Goal: Task Accomplishment & Management: Manage account settings

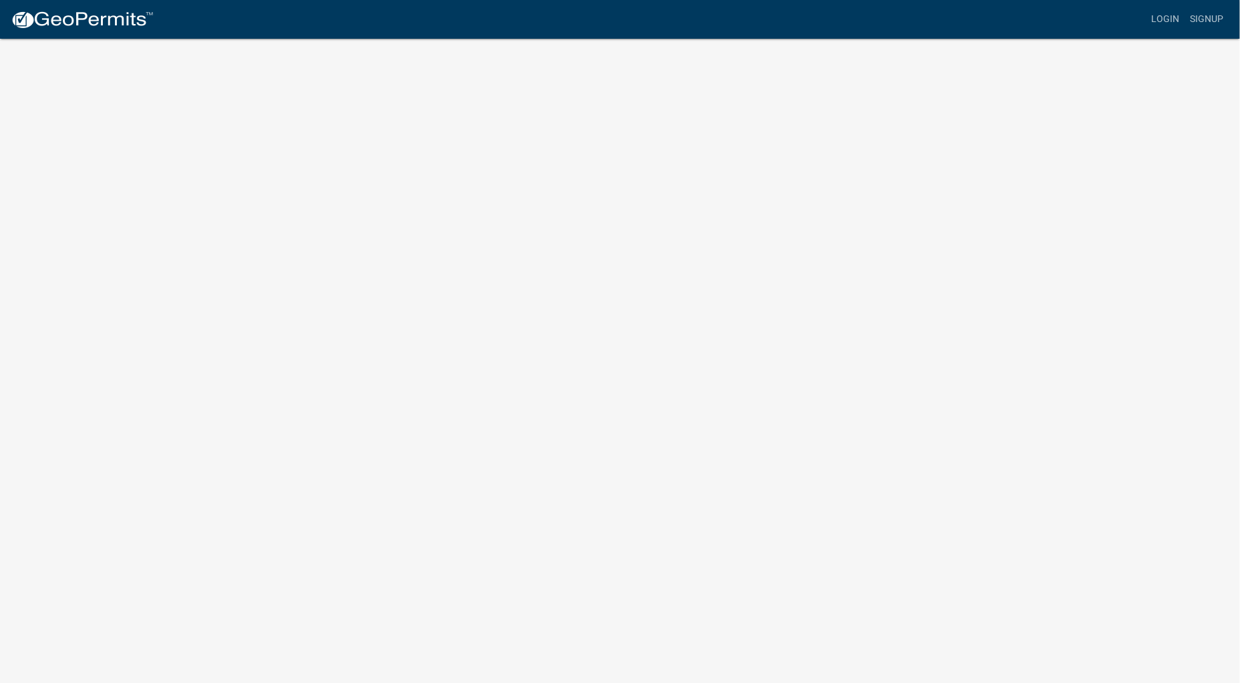
click at [54, 29] on img at bounding box center [82, 20] width 143 height 20
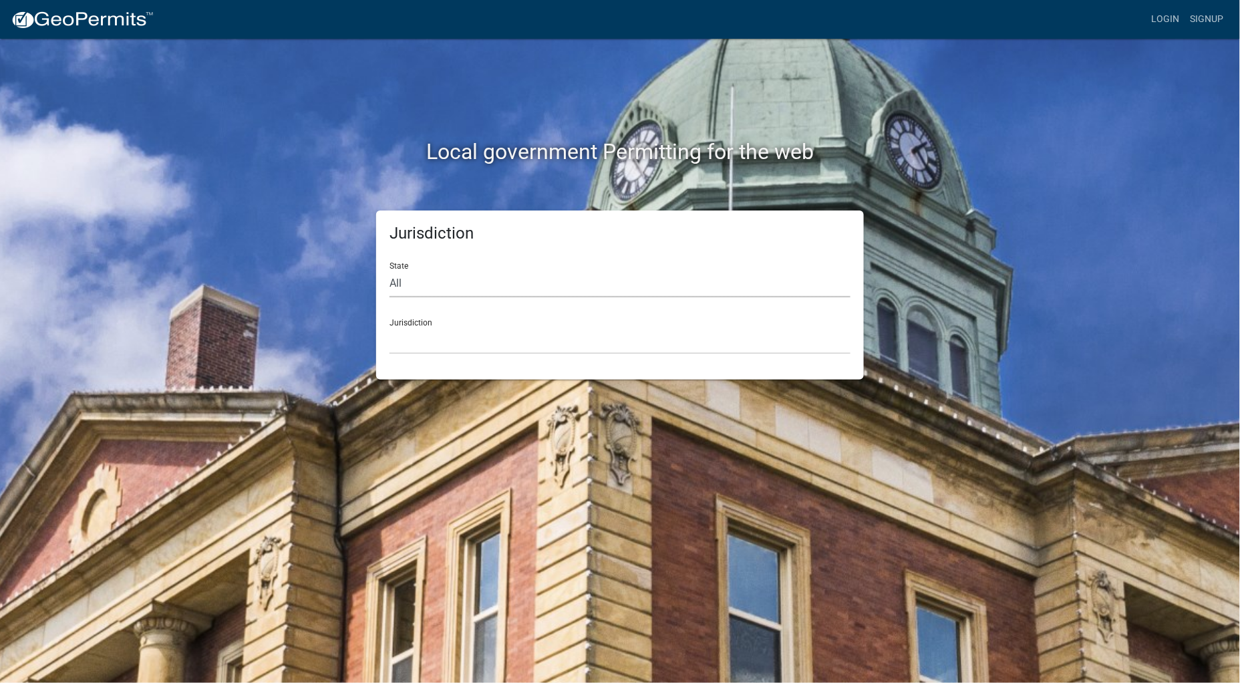
click at [414, 289] on select "All [US_STATE] [US_STATE] [US_STATE] [US_STATE] [US_STATE] [US_STATE] [US_STATE…" at bounding box center [620, 283] width 461 height 27
select select "[US_STATE]"
click at [390, 270] on select "All [US_STATE] [US_STATE] [US_STATE] [US_STATE] [US_STATE] [US_STATE] [US_STATE…" at bounding box center [620, 283] width 461 height 27
click at [440, 335] on select "City of [GEOGRAPHIC_DATA], [US_STATE] City of [GEOGRAPHIC_DATA], [US_STATE] Cit…" at bounding box center [620, 340] width 461 height 27
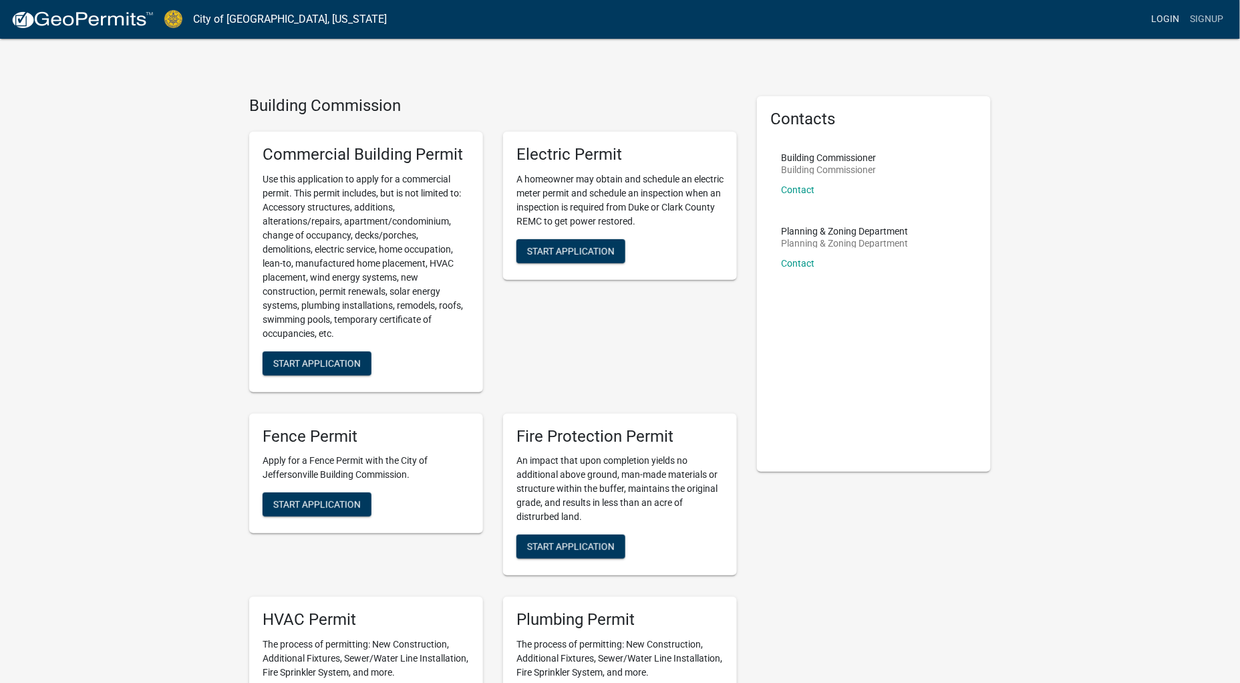
click at [1163, 15] on link "Login" at bounding box center [1166, 19] width 39 height 25
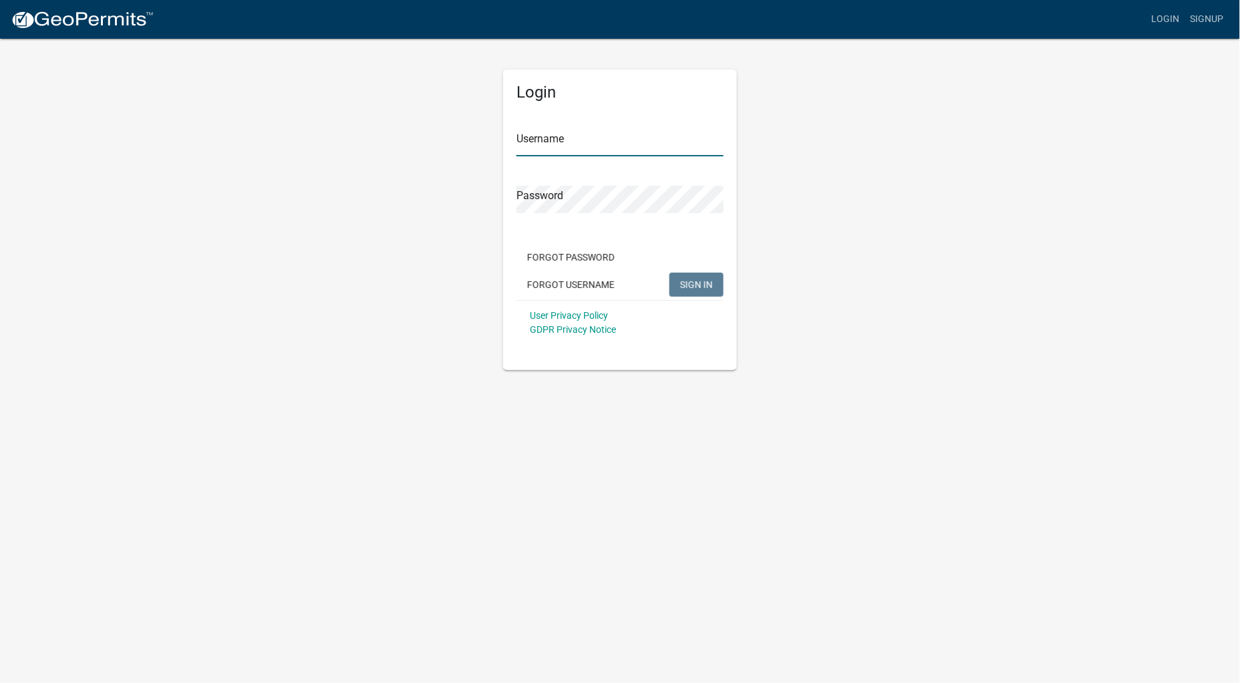
type input "starkcon"
click at [679, 285] on button "SIGN IN" at bounding box center [697, 285] width 54 height 24
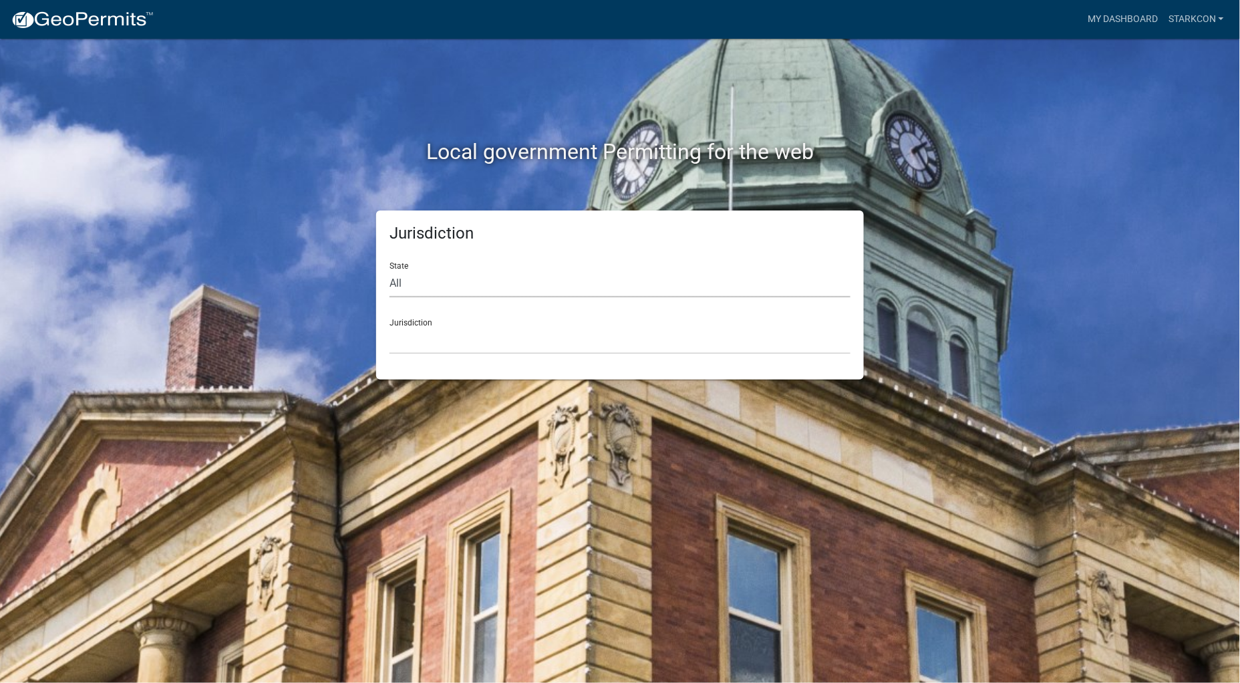
click at [611, 291] on select "All [US_STATE] [US_STATE] [US_STATE] [US_STATE] [US_STATE] [US_STATE] [US_STATE…" at bounding box center [620, 283] width 461 height 27
select select "[US_STATE]"
click at [390, 270] on select "All [US_STATE] [US_STATE] [US_STATE] [US_STATE] [US_STATE] [US_STATE] [US_STATE…" at bounding box center [620, 283] width 461 height 27
click at [534, 347] on select "City of [GEOGRAPHIC_DATA], [US_STATE] City of [GEOGRAPHIC_DATA], [US_STATE] Cit…" at bounding box center [620, 340] width 461 height 27
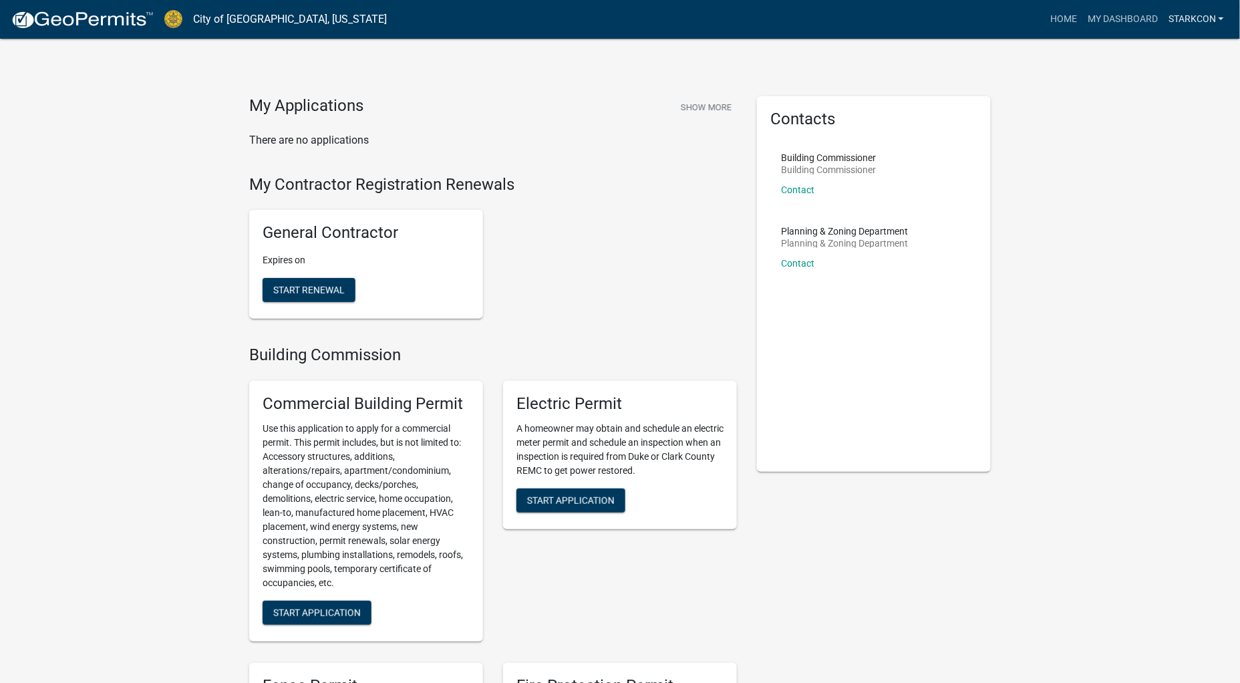
click at [1186, 21] on link "starkcon" at bounding box center [1196, 19] width 66 height 25
click at [1131, 21] on link "My Dashboard" at bounding box center [1123, 19] width 81 height 25
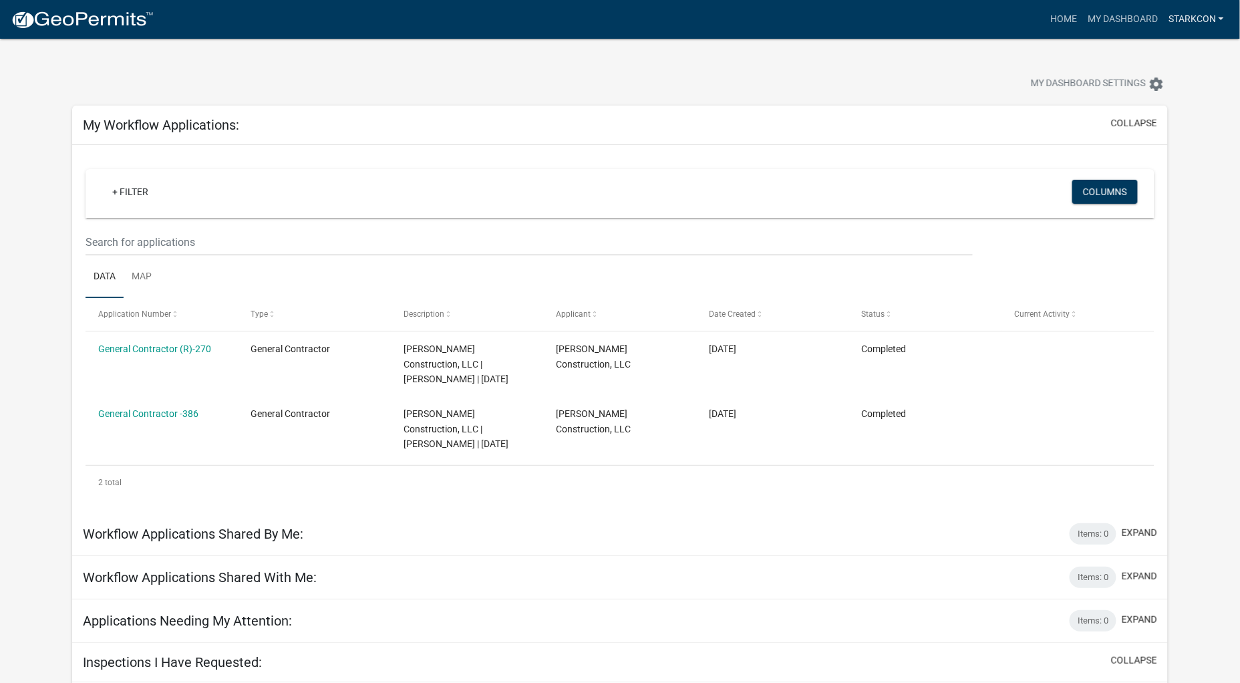
click at [1205, 15] on link "starkcon" at bounding box center [1196, 19] width 66 height 25
click at [1151, 89] on link "Contractor Profile" at bounding box center [1172, 87] width 114 height 32
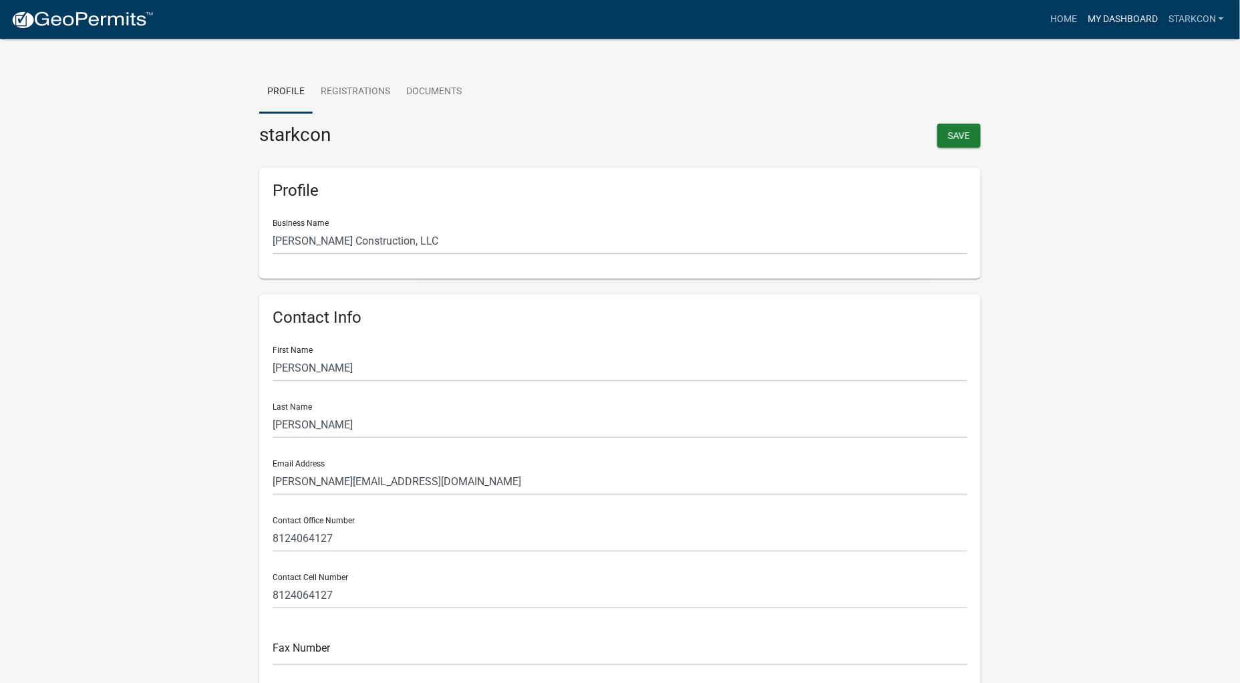
click at [1137, 22] on link "My Dashboard" at bounding box center [1123, 19] width 81 height 25
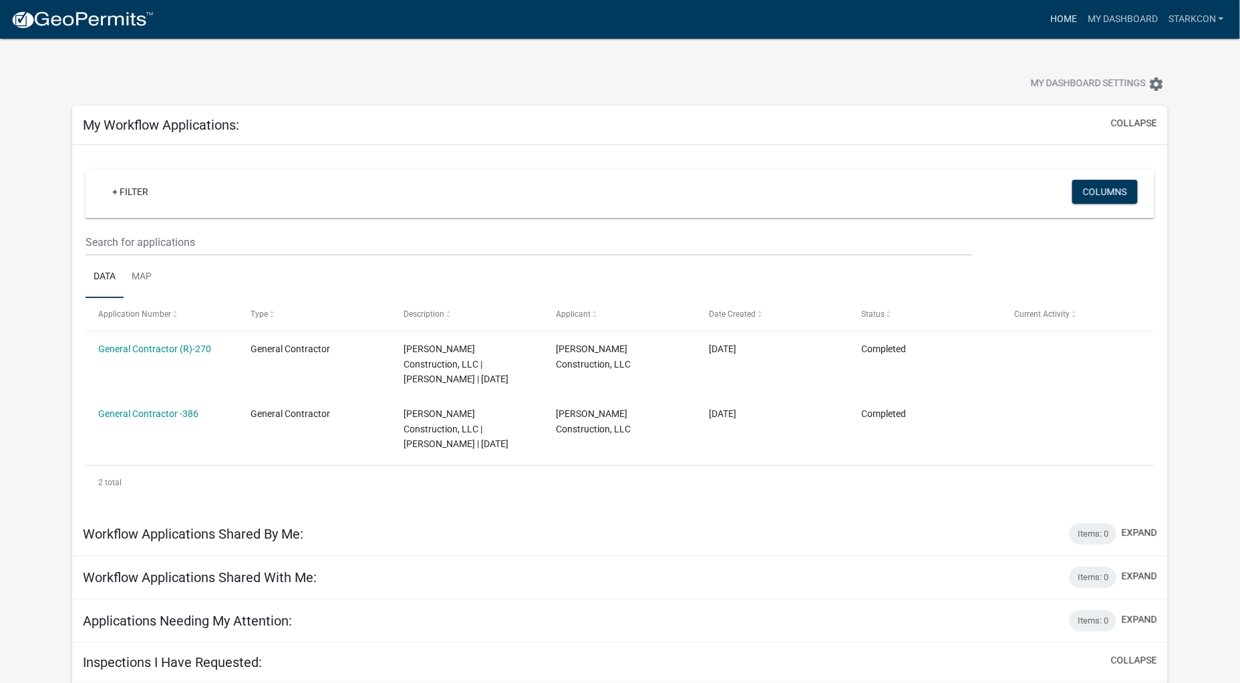
click at [1071, 12] on link "Home" at bounding box center [1063, 19] width 37 height 25
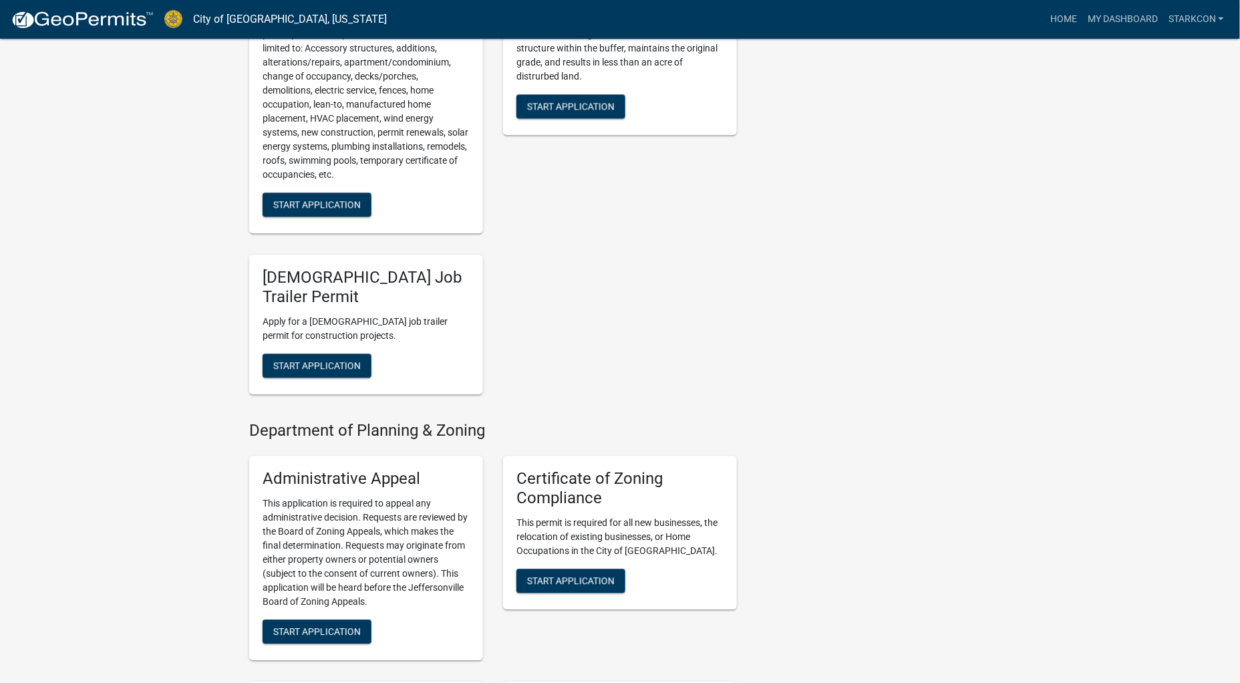
scroll to position [1045, 0]
